Goal: Information Seeking & Learning: Learn about a topic

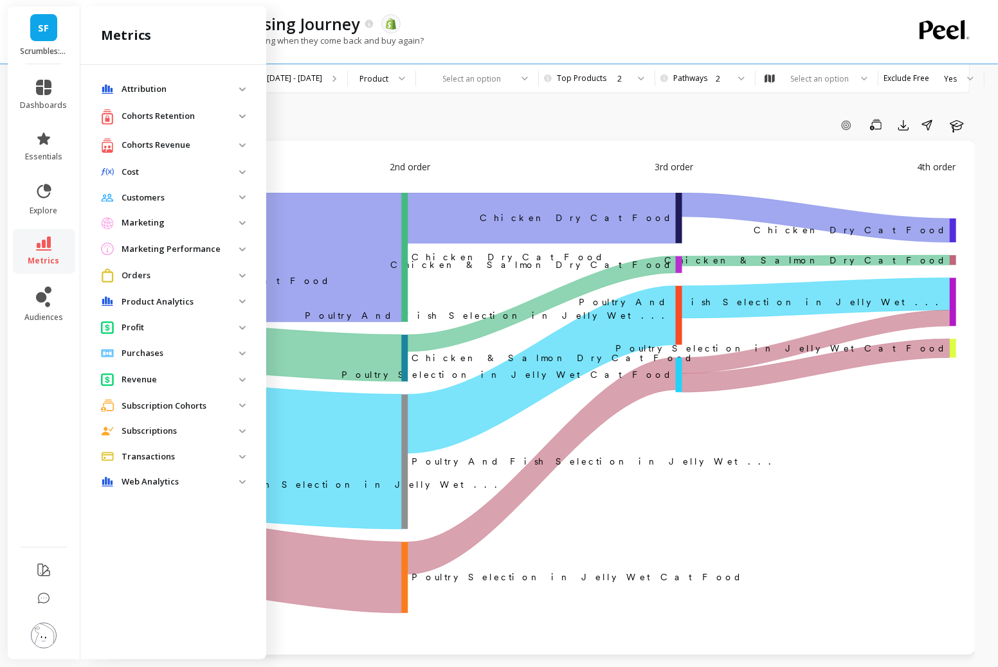
click at [138, 301] on p "Product Analytics" at bounding box center [181, 302] width 118 height 13
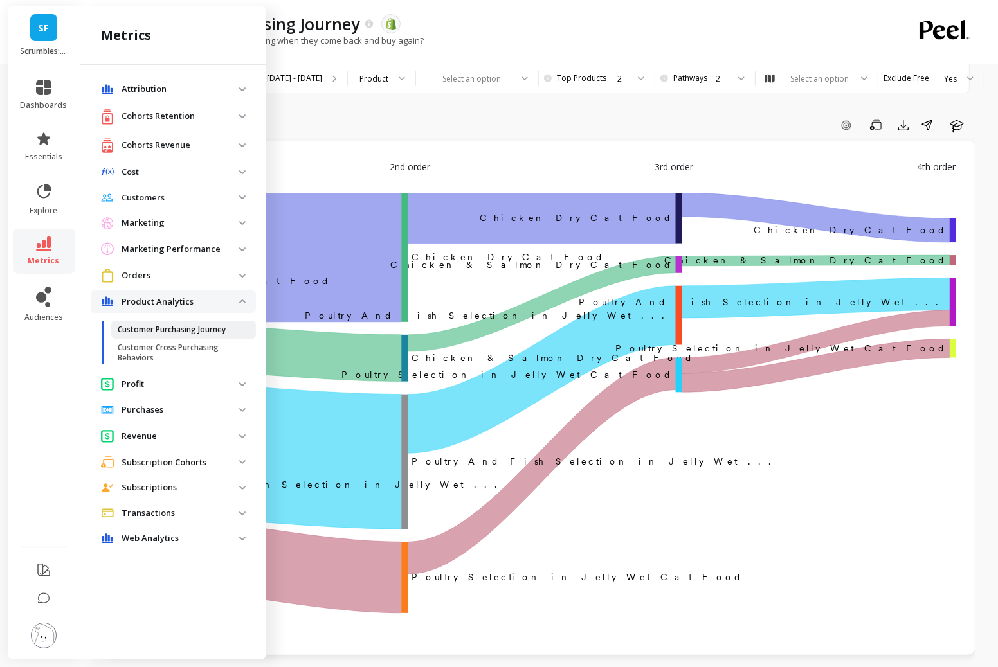
click at [141, 327] on p "Customer Purchasing Journey" at bounding box center [172, 330] width 108 height 10
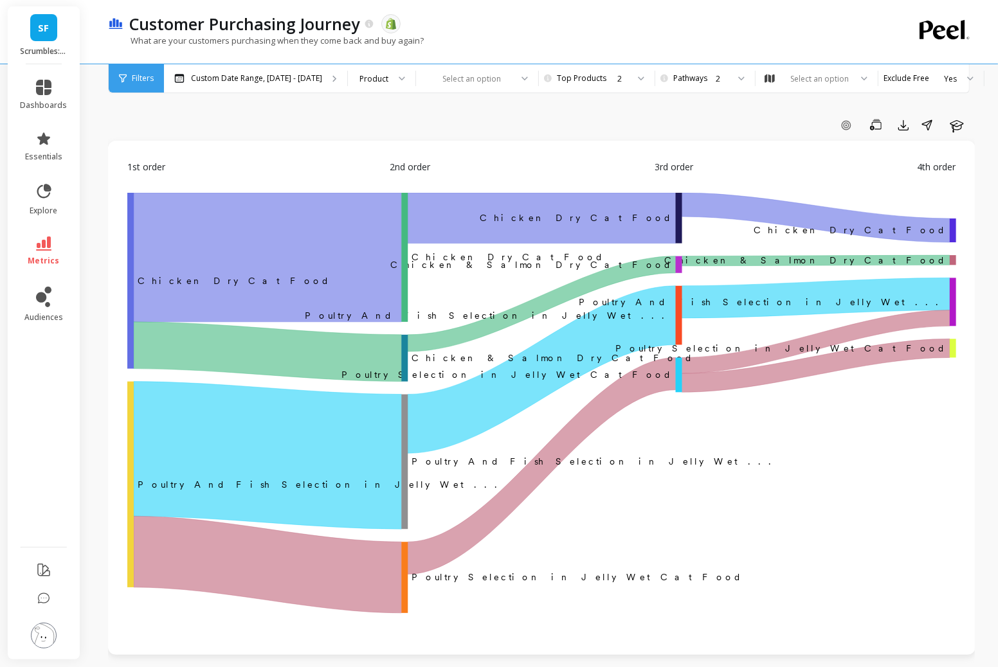
click at [38, 266] on li "metrics" at bounding box center [44, 251] width 62 height 45
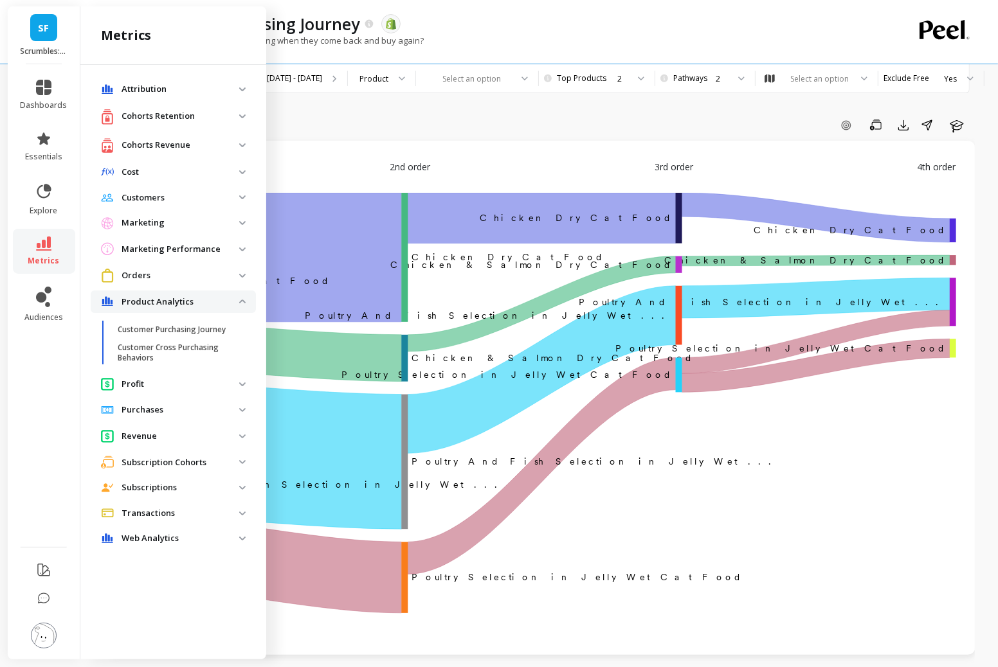
drag, startPoint x: 191, startPoint y: 347, endPoint x: 211, endPoint y: 339, distance: 21.4
click at [191, 347] on p "Customer Cross Purchasing Behaviors" at bounding box center [179, 353] width 123 height 21
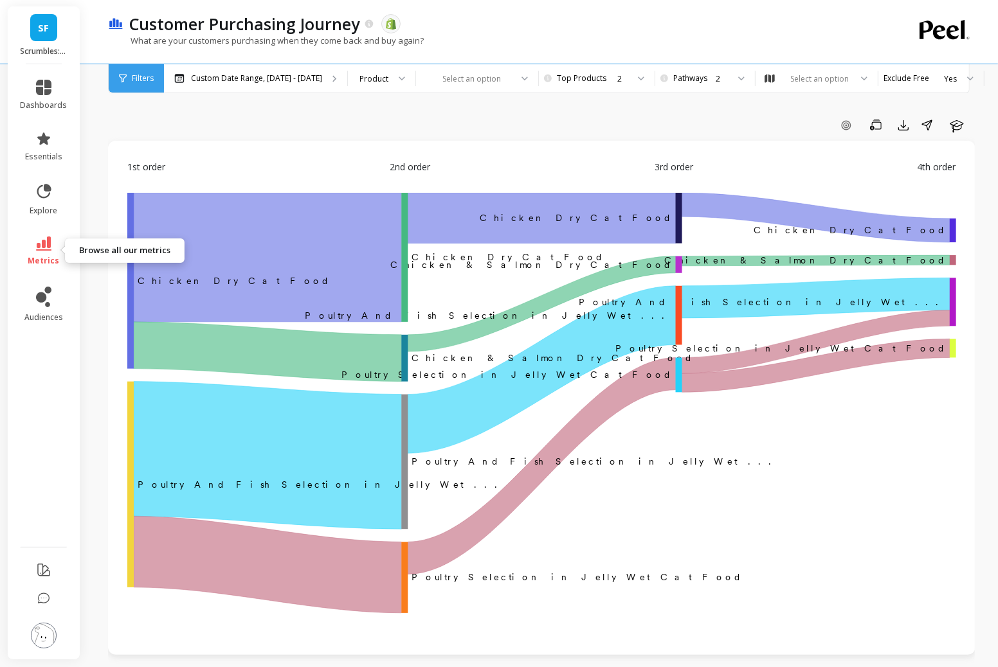
click at [45, 256] on span "metrics" at bounding box center [44, 261] width 32 height 10
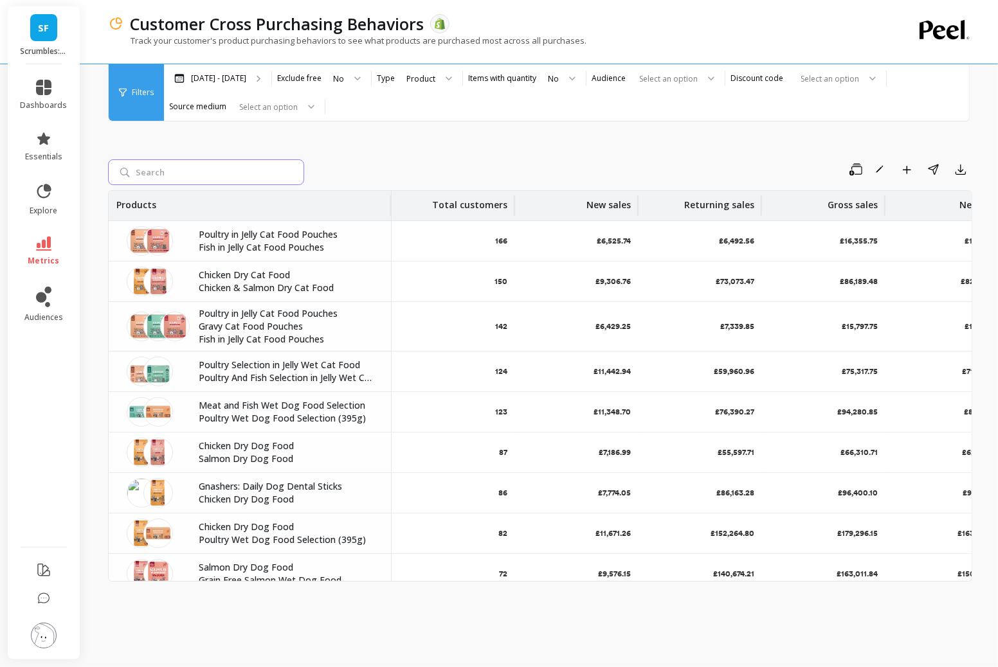
click at [190, 167] on input "search" at bounding box center [206, 172] width 196 height 26
type input "pouch"
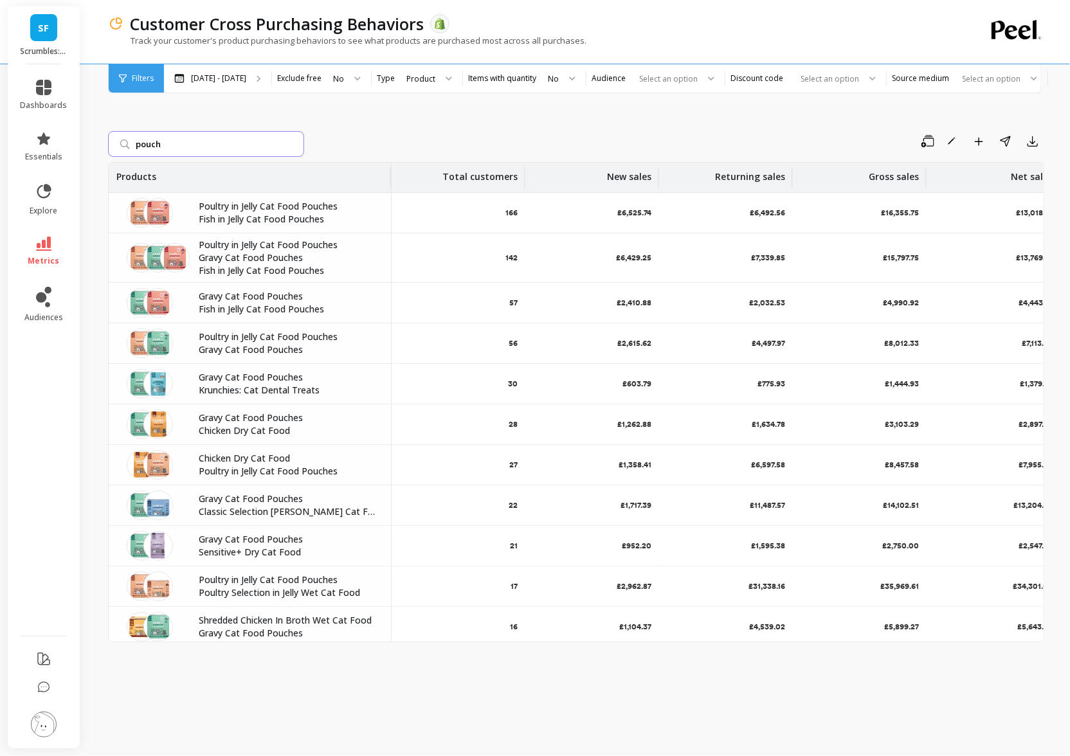
click at [289, 145] on input "pouch" at bounding box center [206, 144] width 196 height 26
click at [368, 133] on div "Save Rename Add to Dashboard Share Export" at bounding box center [676, 141] width 735 height 21
click at [256, 145] on input "search" at bounding box center [206, 144] width 196 height 26
